Goal: Task Accomplishment & Management: Use online tool/utility

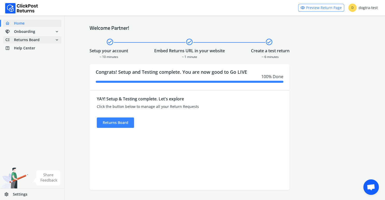
click at [30, 39] on span "Returns Board" at bounding box center [27, 39] width 26 height 5
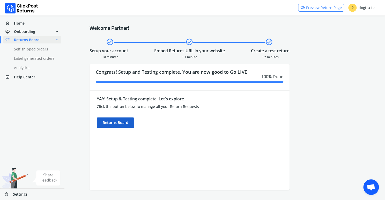
click at [125, 125] on div "Returns Board" at bounding box center [115, 122] width 37 height 10
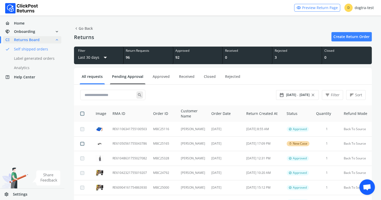
click at [131, 76] on link "Pending Approval" at bounding box center [127, 78] width 35 height 9
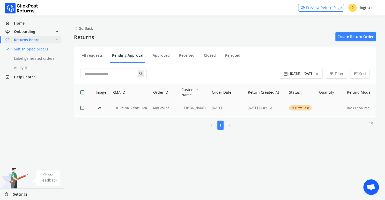
click at [125, 108] on td "RE61050561755043786" at bounding box center [129, 108] width 41 height 14
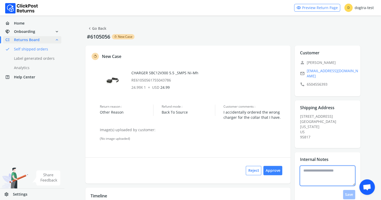
click at [318, 167] on textarea at bounding box center [327, 175] width 55 height 20
type textarea "**********"
click at [350, 190] on button "Save" at bounding box center [349, 194] width 12 height 9
click at [273, 169] on button "Approve" at bounding box center [272, 170] width 19 height 9
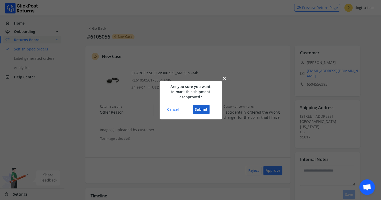
click at [201, 109] on button "Submit" at bounding box center [201, 109] width 17 height 9
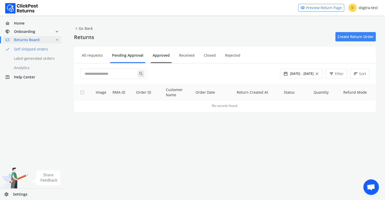
click at [160, 55] on link "Approved" at bounding box center [160, 57] width 21 height 9
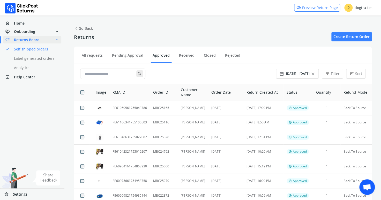
click at [36, 39] on span "Returns Board" at bounding box center [27, 39] width 26 height 5
click at [124, 55] on link "Pending Approval" at bounding box center [127, 57] width 35 height 9
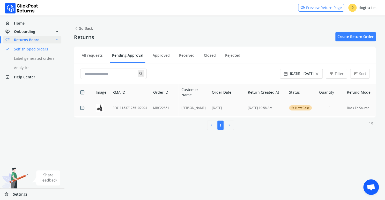
click at [122, 107] on td "RE61115371755107904" at bounding box center [129, 108] width 41 height 14
